Goal: Information Seeking & Learning: Find specific fact

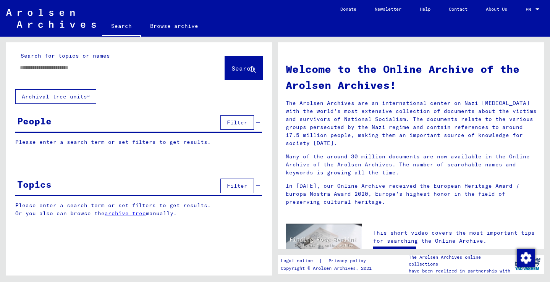
click at [115, 74] on div at bounding box center [108, 67] width 187 height 17
click at [113, 71] on input "text" at bounding box center [111, 68] width 182 height 8
click at [149, 66] on input "text" at bounding box center [111, 68] width 182 height 8
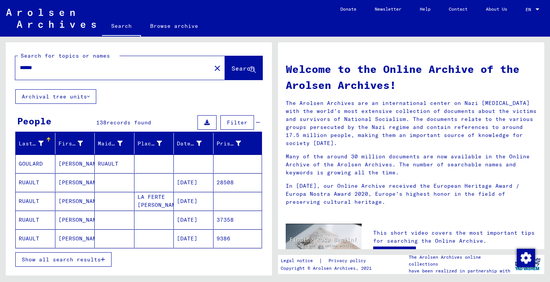
type input "******"
click at [88, 257] on span "Show all search results" at bounding box center [61, 259] width 79 height 7
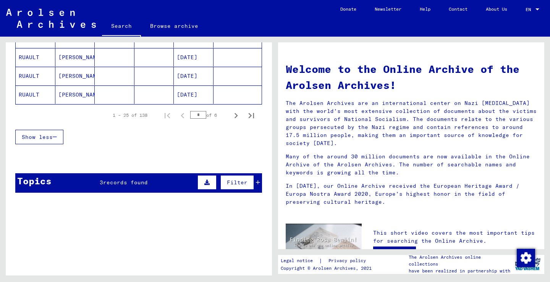
scroll to position [440, 0]
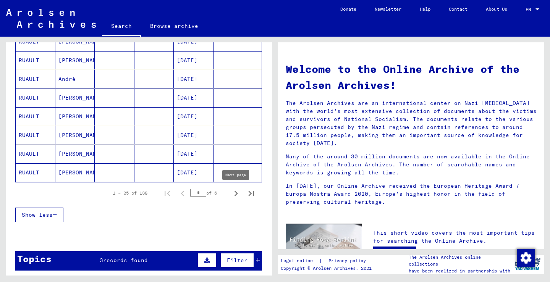
click at [236, 190] on icon "Next page" at bounding box center [236, 193] width 11 height 11
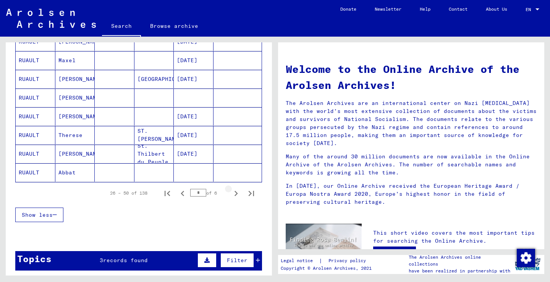
click at [236, 190] on icon "Next page" at bounding box center [236, 193] width 11 height 11
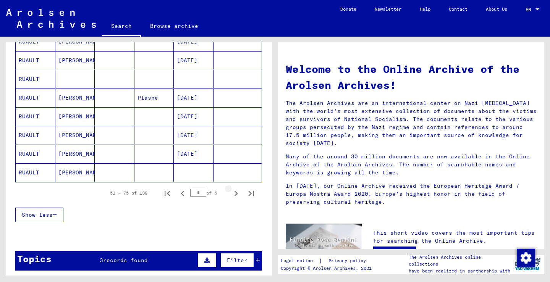
click at [236, 190] on icon "Next page" at bounding box center [236, 193] width 11 height 11
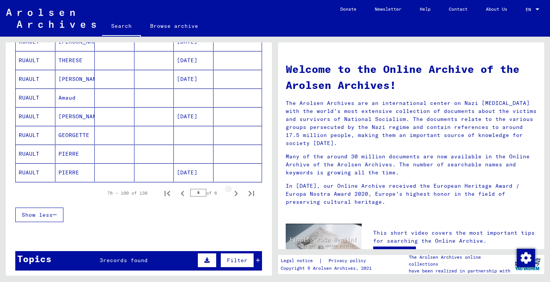
click at [236, 190] on icon "Next page" at bounding box center [236, 193] width 11 height 11
type input "*"
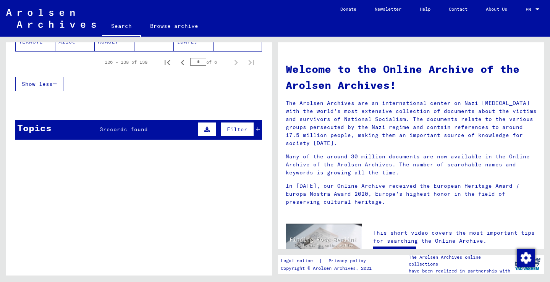
click at [236, 190] on td "Incarceration Documents / Camps and Ghettos / Neuengamme Concentration Camp / I…" at bounding box center [166, 206] width 192 height 35
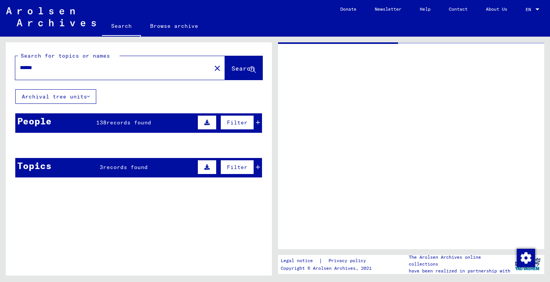
click at [71, 64] on input "******" at bounding box center [113, 68] width 187 height 8
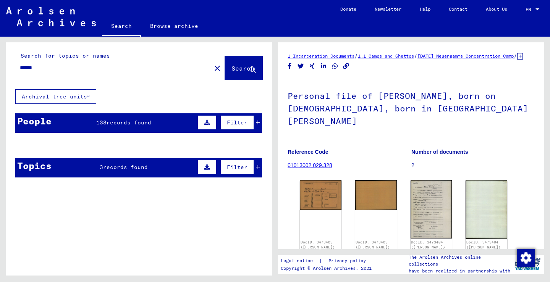
click at [246, 69] on span "Search" at bounding box center [242, 69] width 23 height 8
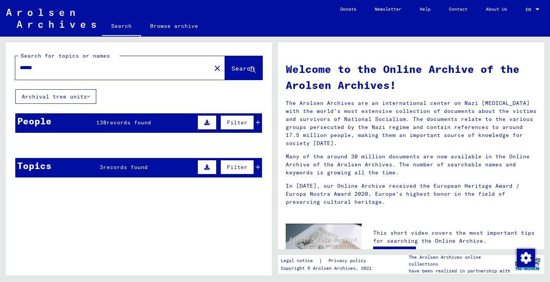
click at [142, 123] on span "records found" at bounding box center [129, 122] width 45 height 7
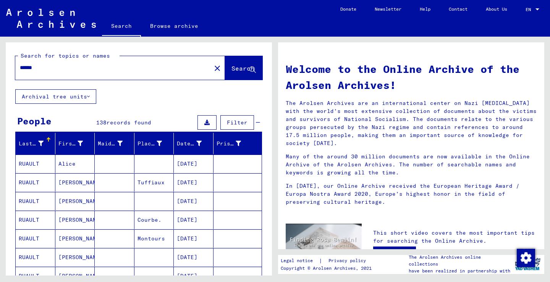
click at [116, 67] on input "******" at bounding box center [111, 68] width 182 height 8
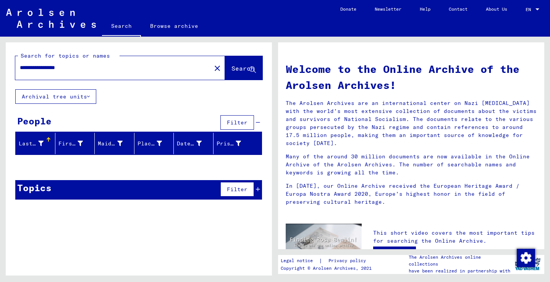
drag, startPoint x: 55, startPoint y: 69, endPoint x: 28, endPoint y: 67, distance: 27.2
click at [28, 67] on input "**********" at bounding box center [111, 68] width 182 height 8
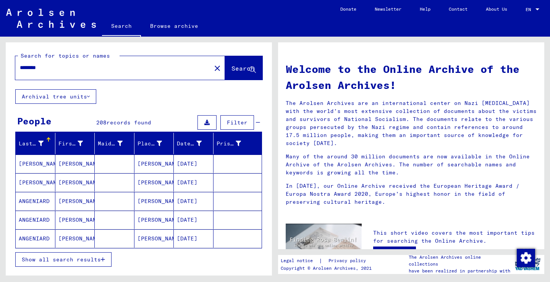
click at [21, 67] on input "********" at bounding box center [111, 68] width 182 height 8
type input "**********"
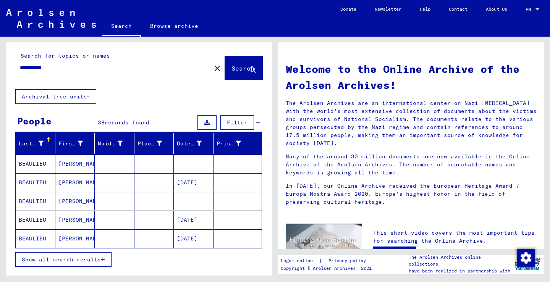
click at [82, 255] on button "Show all search results" at bounding box center [63, 259] width 96 height 15
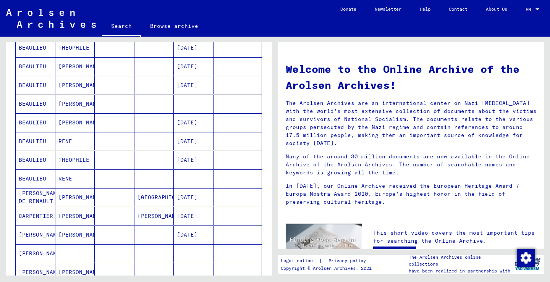
scroll to position [372, 0]
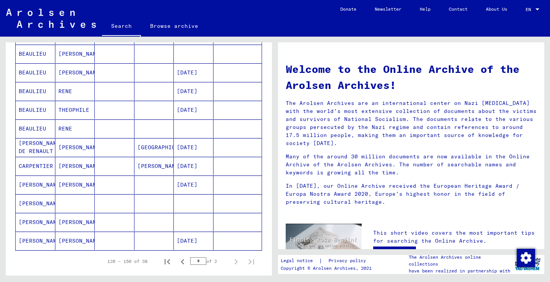
click at [70, 150] on mat-cell "[PERSON_NAME]" at bounding box center [75, 147] width 40 height 18
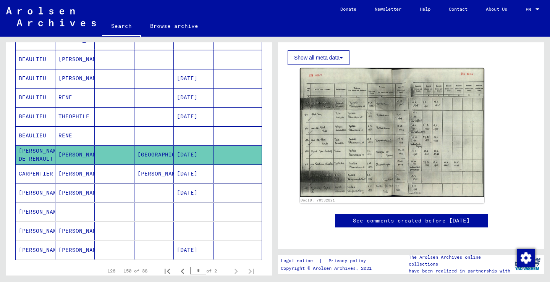
scroll to position [234, 0]
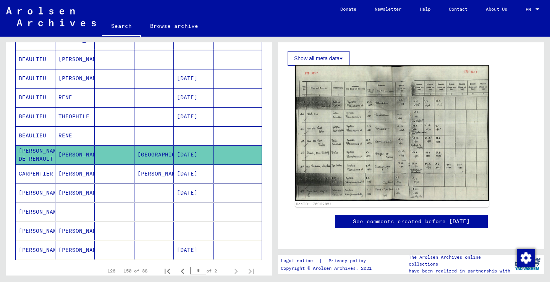
click at [430, 134] on img at bounding box center [392, 133] width 194 height 136
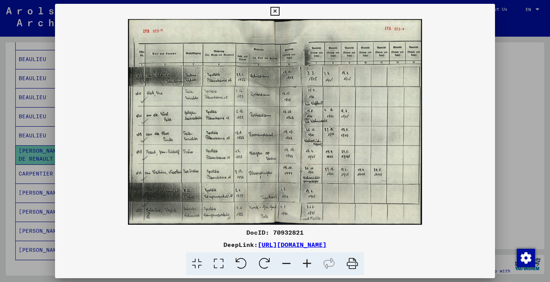
click at [517, 134] on div at bounding box center [275, 141] width 550 height 282
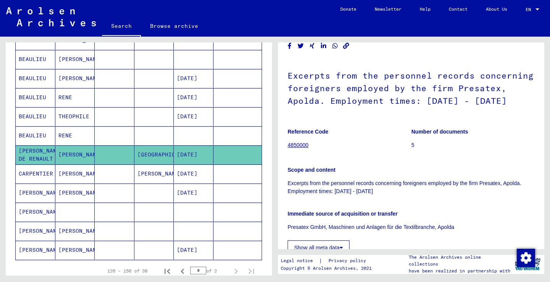
scroll to position [27, 0]
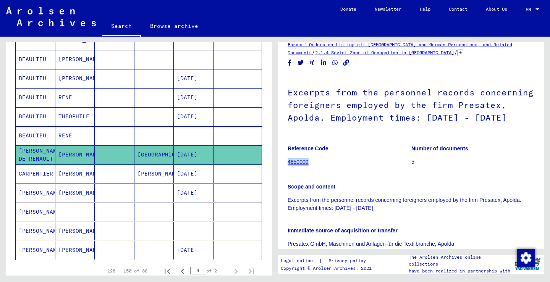
click at [357, 181] on div "Scope and content Excerpts from the personnel records concerning foreigners emp…" at bounding box center [411, 193] width 247 height 39
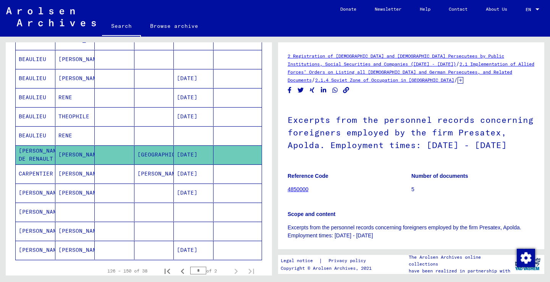
scroll to position [0, 0]
click at [457, 81] on icon at bounding box center [460, 80] width 6 height 6
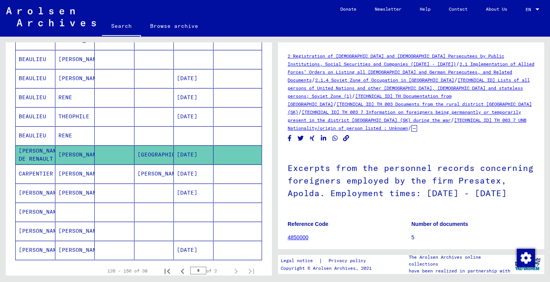
click at [156, 198] on mat-cell at bounding box center [154, 193] width 40 height 19
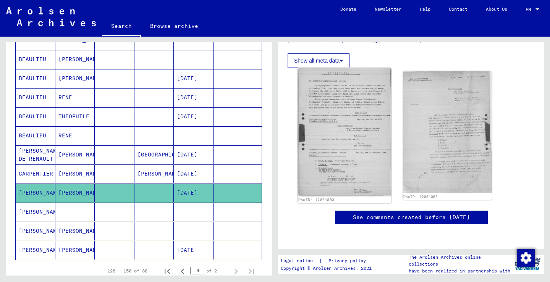
click at [338, 95] on img at bounding box center [344, 132] width 94 height 129
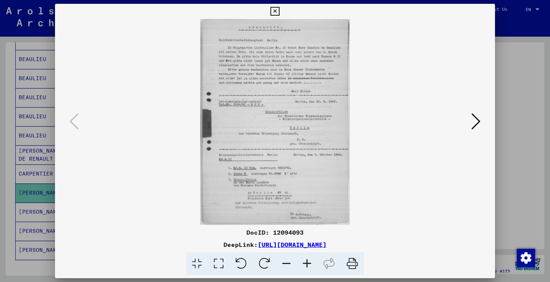
click at [476, 119] on icon at bounding box center [475, 121] width 9 height 18
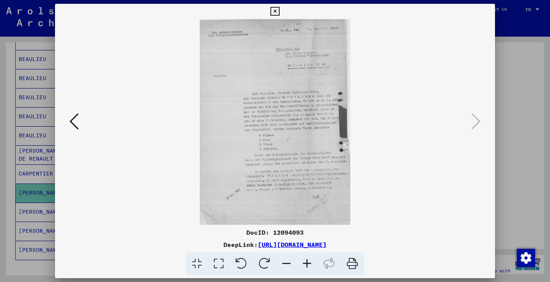
click at [4, 178] on div at bounding box center [275, 141] width 550 height 282
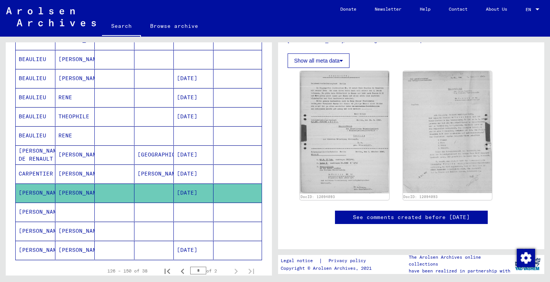
click at [70, 211] on mat-cell at bounding box center [75, 212] width 40 height 19
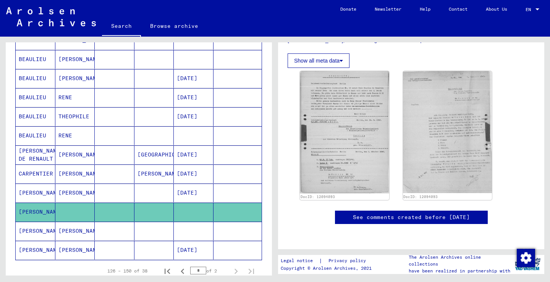
click at [224, 232] on mat-cell at bounding box center [237, 231] width 48 height 19
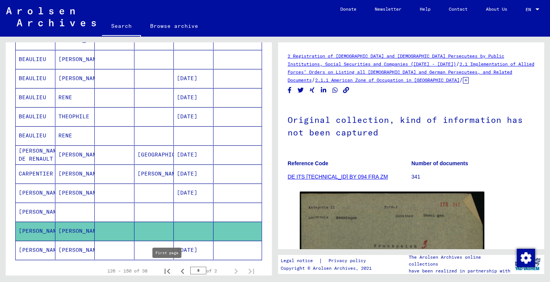
click at [166, 273] on icon "First page" at bounding box center [167, 271] width 11 height 11
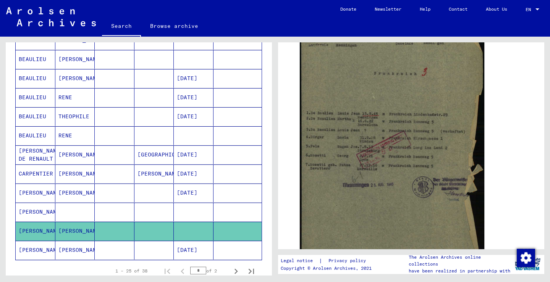
scroll to position [176, 0]
click at [206, 250] on mat-cell "[DATE]" at bounding box center [194, 250] width 40 height 19
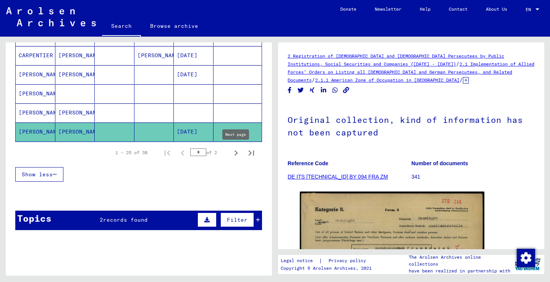
click at [231, 154] on icon "Next page" at bounding box center [236, 153] width 11 height 11
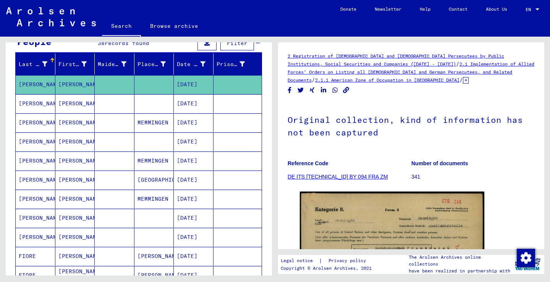
scroll to position [55, 0]
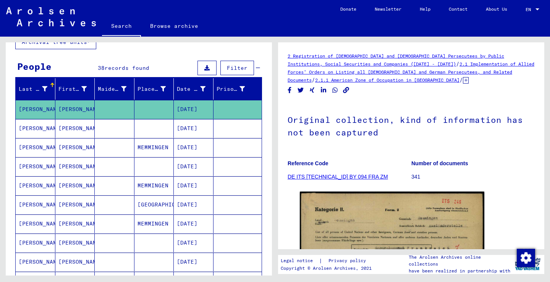
click at [93, 113] on mat-cell "[PERSON_NAME]" at bounding box center [75, 109] width 40 height 19
click at [140, 119] on mat-cell at bounding box center [154, 128] width 40 height 19
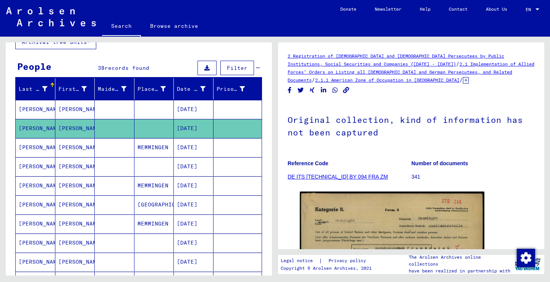
click at [141, 126] on mat-cell at bounding box center [154, 128] width 40 height 19
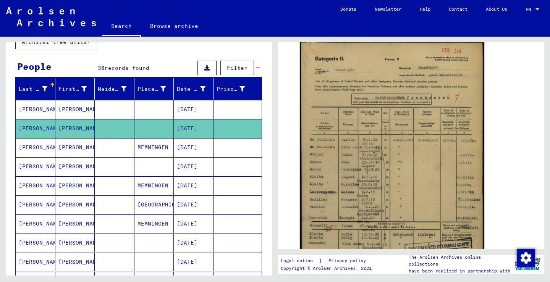
scroll to position [151, 0]
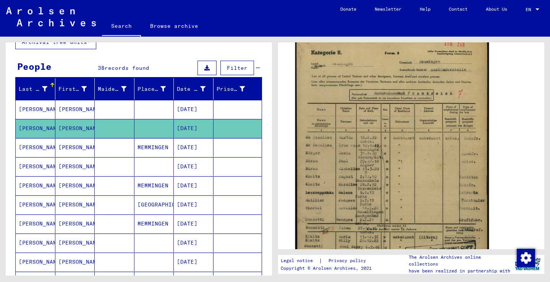
click at [393, 192] on img at bounding box center [392, 170] width 194 height 273
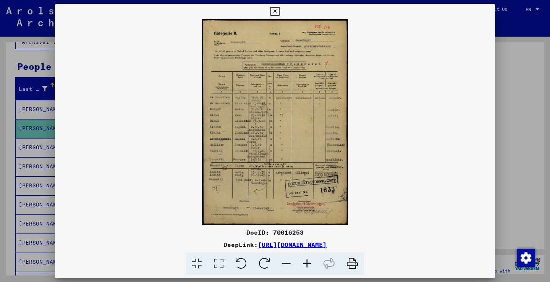
click at [33, 150] on div at bounding box center [275, 141] width 550 height 282
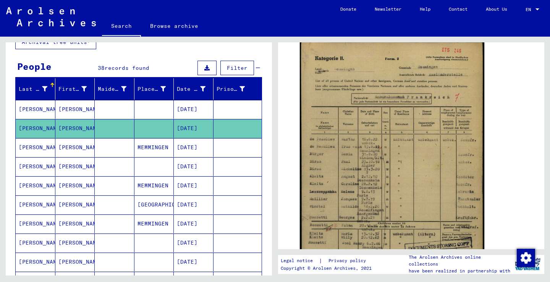
click at [80, 148] on mat-cell "[PERSON_NAME]" at bounding box center [75, 147] width 40 height 19
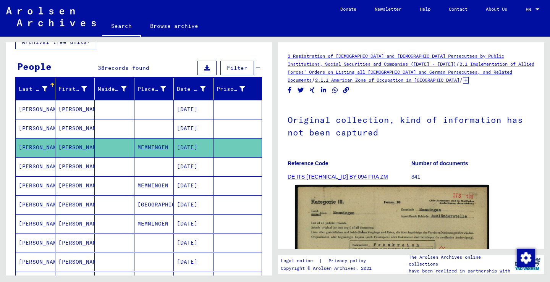
scroll to position [91, 0]
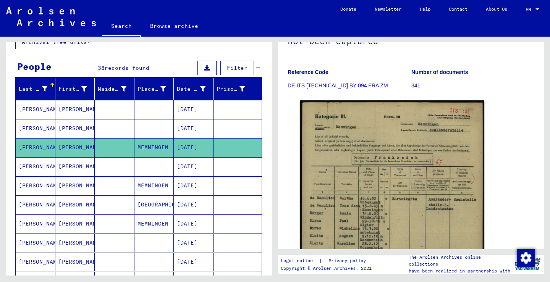
click at [231, 172] on mat-cell at bounding box center [237, 166] width 48 height 19
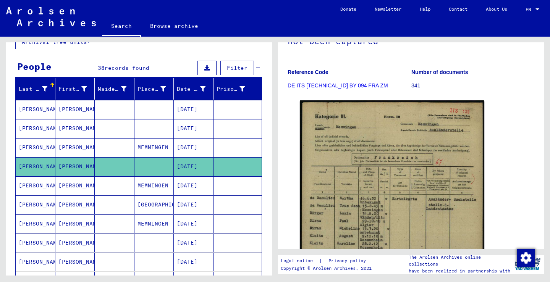
click at [226, 197] on mat-cell at bounding box center [237, 205] width 48 height 19
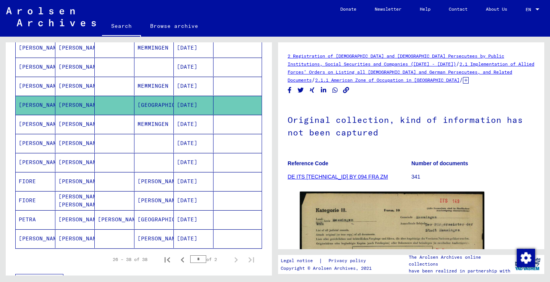
scroll to position [160, 0]
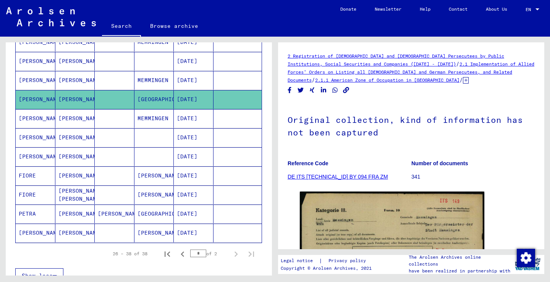
click at [212, 80] on mat-cell "[DATE]" at bounding box center [194, 80] width 40 height 19
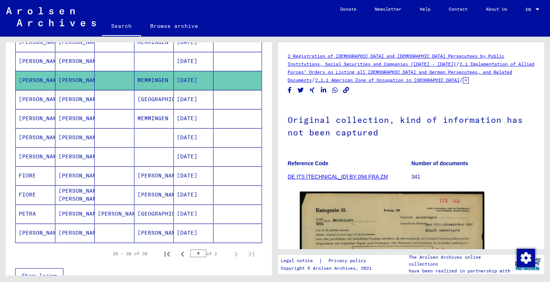
click at [226, 174] on mat-cell at bounding box center [237, 175] width 48 height 19
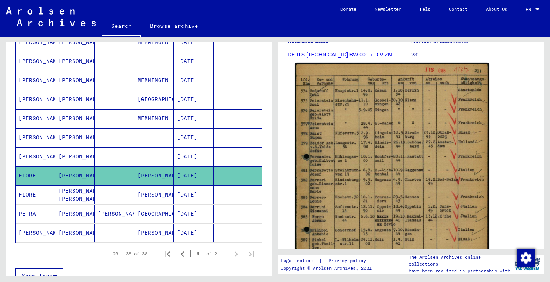
scroll to position [110, 0]
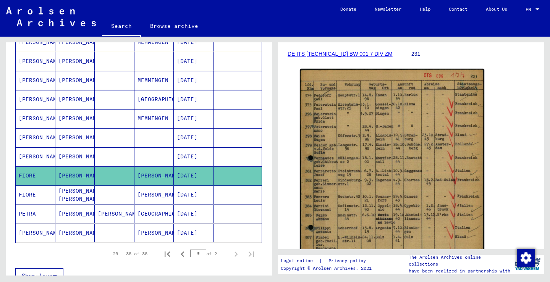
click at [199, 149] on mat-cell "[DATE]" at bounding box center [194, 156] width 40 height 19
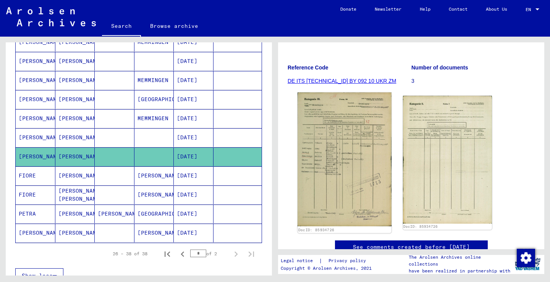
click at [325, 159] on img at bounding box center [344, 159] width 94 height 134
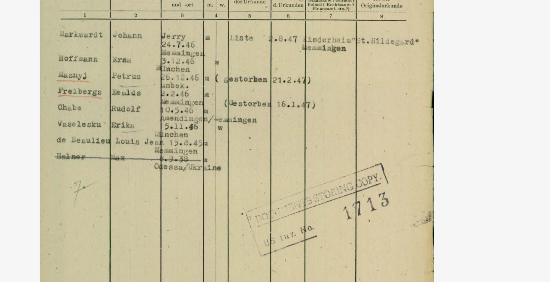
click at [108, 48] on img at bounding box center [275, 122] width 388 height 206
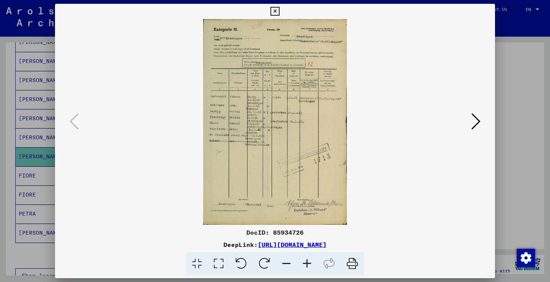
click at [20, 165] on div at bounding box center [275, 141] width 550 height 282
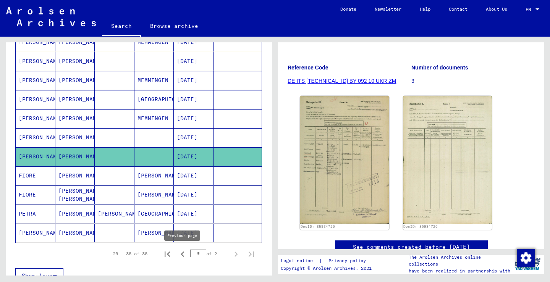
click at [184, 251] on icon "Previous page" at bounding box center [182, 254] width 11 height 11
type input "*"
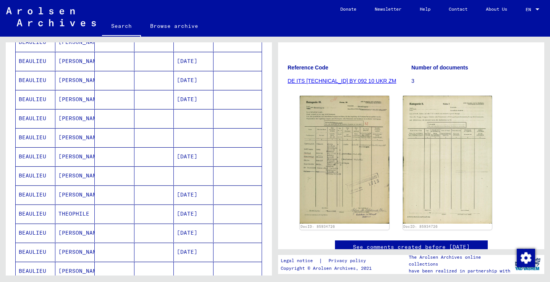
scroll to position [147, 0]
